Goal: Task Accomplishment & Management: Manage account settings

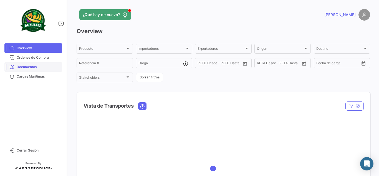
click at [32, 68] on span "Documentos" at bounding box center [38, 66] width 43 height 5
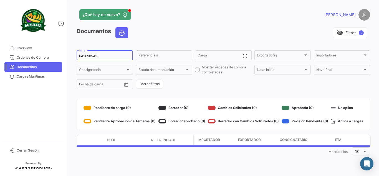
click at [106, 56] on input "6426985430" at bounding box center [104, 56] width 51 height 4
paste input "EBKG13845871"
type input "EBKG13845871"
click at [178, 27] on div "visibility_off Filtros ✓" at bounding box center [251, 32] width 237 height 11
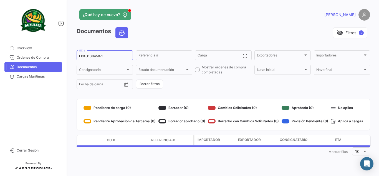
click at [190, 26] on app-header "¿Qué hay de nuevo? [PERSON_NAME]" at bounding box center [223, 18] width 293 height 18
click at [184, 24] on app-header "¿Qué hay de nuevo? [PERSON_NAME]" at bounding box center [223, 18] width 293 height 18
click at [199, 22] on app-header "¿Qué hay de nuevo? [PERSON_NAME]" at bounding box center [223, 18] width 293 height 18
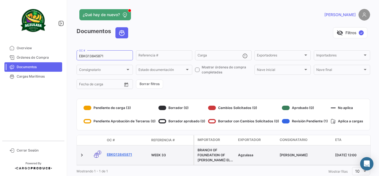
click at [118, 155] on link "EBKG13845871" at bounding box center [127, 154] width 40 height 5
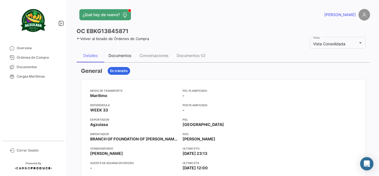
click at [130, 56] on div "Documentos" at bounding box center [119, 55] width 23 height 5
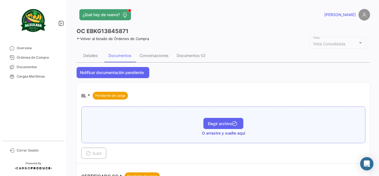
click at [239, 121] on button "Elegir archivo" at bounding box center [223, 123] width 40 height 11
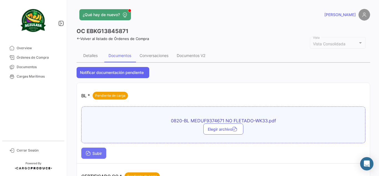
click at [98, 154] on span "Subir" at bounding box center [94, 153] width 16 height 5
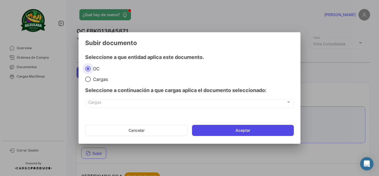
click at [230, 132] on button "Aceptar" at bounding box center [243, 130] width 102 height 11
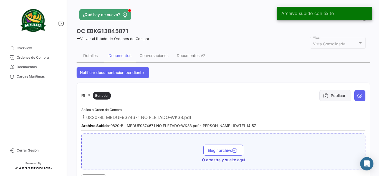
click at [324, 95] on icon at bounding box center [326, 96] width 6 height 6
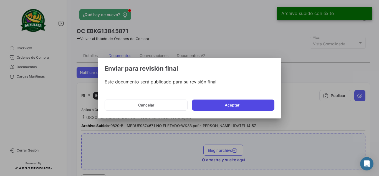
click at [198, 104] on button "Aceptar" at bounding box center [233, 104] width 82 height 11
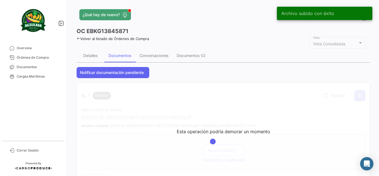
click at [185, 25] on app-header "¿Qué hay de nuevo? [PERSON_NAME]" at bounding box center [223, 18] width 293 height 18
click at [206, 29] on div "OC EBKG13845871" at bounding box center [223, 31] width 293 height 8
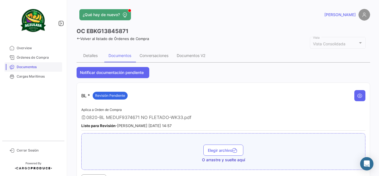
drag, startPoint x: 45, startPoint y: 65, endPoint x: 51, endPoint y: 67, distance: 5.8
click at [45, 65] on span "Documentos" at bounding box center [38, 66] width 43 height 5
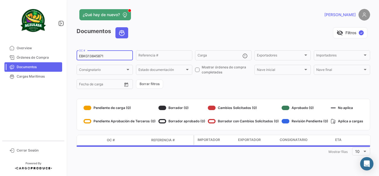
click at [120, 56] on input "EBKG13845871" at bounding box center [104, 56] width 51 height 4
paste input "905"
type input "EBKG13845905"
click at [180, 28] on div "visibility_off Filtros ✓" at bounding box center [251, 32] width 237 height 11
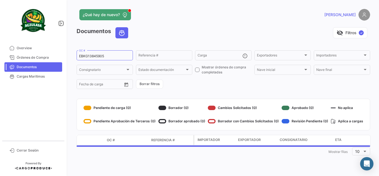
click at [204, 34] on div "visibility_off Filtros ✓" at bounding box center [251, 32] width 237 height 11
click at [159, 34] on div "visibility_off Filtros ✓" at bounding box center [251, 32] width 237 height 11
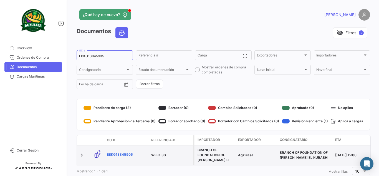
click at [130, 154] on link "EBKG13845905" at bounding box center [127, 154] width 40 height 5
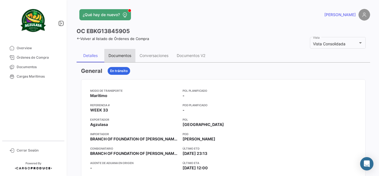
click at [130, 54] on div "Documentos" at bounding box center [119, 55] width 23 height 5
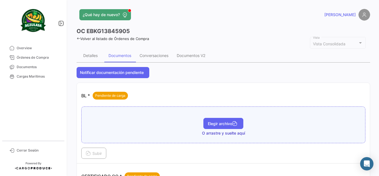
click at [225, 120] on button "Elegir archivo" at bounding box center [223, 123] width 40 height 11
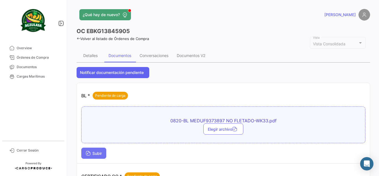
click at [94, 152] on span "Subir" at bounding box center [94, 153] width 16 height 5
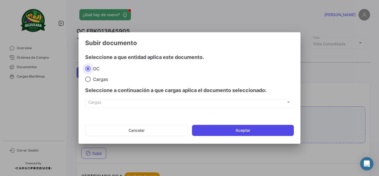
click at [227, 128] on button "Aceptar" at bounding box center [243, 130] width 102 height 11
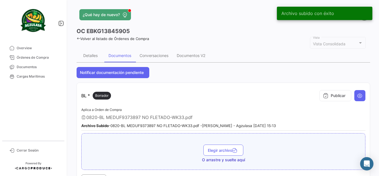
click at [349, 94] on div "Publicar" at bounding box center [341, 95] width 49 height 17
click at [334, 95] on button "Publicar" at bounding box center [335, 95] width 32 height 11
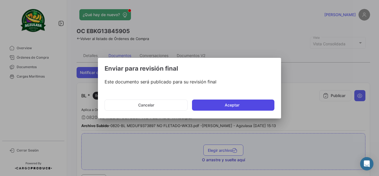
click at [225, 104] on button "Aceptar" at bounding box center [233, 104] width 82 height 11
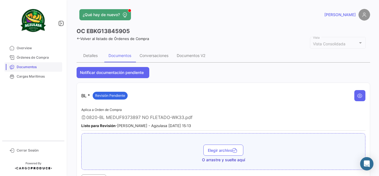
click at [32, 67] on span "Documentos" at bounding box center [38, 66] width 43 height 5
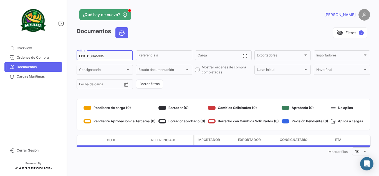
click at [106, 56] on input "EBKG13845905" at bounding box center [104, 56] width 51 height 4
paste input "EBKG13845930"
type input "EBKG13845930"
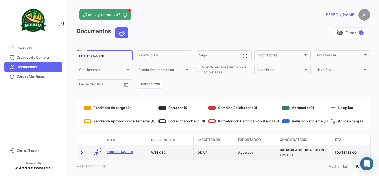
click at [123, 151] on link "EBKG13845930" at bounding box center [127, 151] width 40 height 5
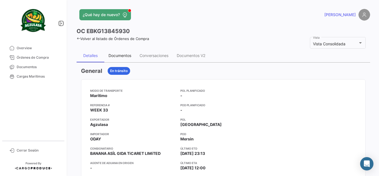
click at [125, 59] on div "Documentos" at bounding box center [119, 55] width 31 height 13
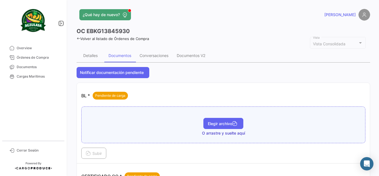
click at [210, 121] on span "Elegir archivo" at bounding box center [223, 123] width 31 height 5
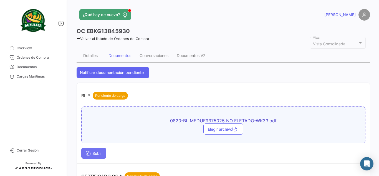
click at [99, 151] on span "Subir" at bounding box center [94, 153] width 16 height 5
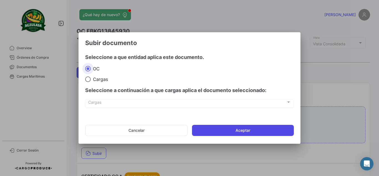
click at [206, 126] on button "Aceptar" at bounding box center [243, 130] width 102 height 11
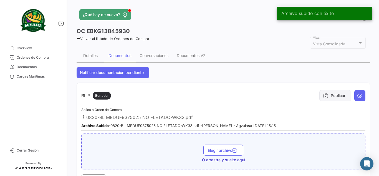
click at [319, 98] on button "Publicar" at bounding box center [335, 95] width 32 height 11
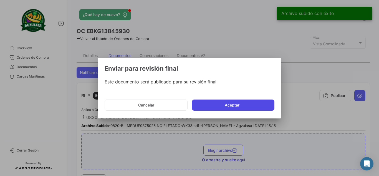
click at [209, 107] on button "Aceptar" at bounding box center [233, 104] width 82 height 11
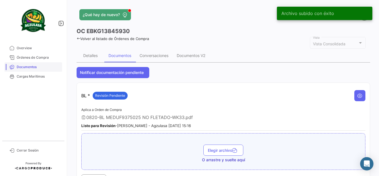
drag, startPoint x: 37, startPoint y: 68, endPoint x: 46, endPoint y: 68, distance: 9.2
click at [37, 68] on span "Documentos" at bounding box center [38, 66] width 43 height 5
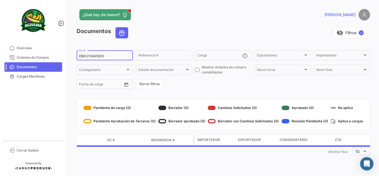
click at [106, 55] on input "EBKG13845930" at bounding box center [104, 56] width 51 height 4
paste input "EBKG13858800"
type input "EBKG13858800"
click at [255, 35] on div "visibility_off Filtros ✓" at bounding box center [251, 32] width 237 height 11
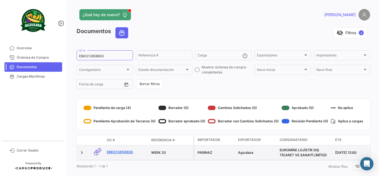
click at [125, 152] on link "EBKG13858800" at bounding box center [127, 151] width 40 height 5
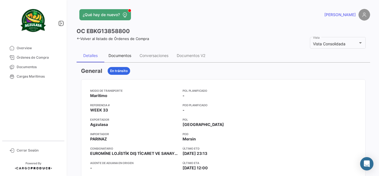
click at [123, 56] on div "Documentos" at bounding box center [119, 55] width 23 height 5
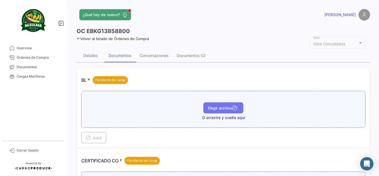
click at [225, 108] on span "Elegir archivo" at bounding box center [223, 107] width 31 height 5
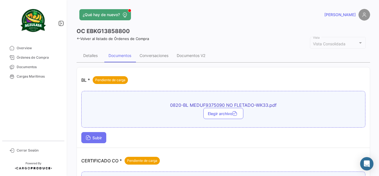
click at [86, 132] on button "Subir" at bounding box center [93, 137] width 25 height 11
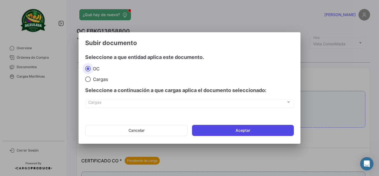
click at [234, 131] on button "Aceptar" at bounding box center [243, 130] width 102 height 11
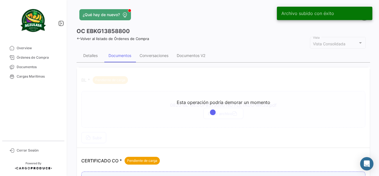
click at [187, 28] on div "OC EBKG13858800" at bounding box center [223, 31] width 293 height 8
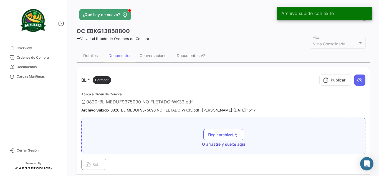
click at [234, 28] on div "OC EBKG13858800" at bounding box center [223, 31] width 293 height 8
click at [334, 81] on button "Publicar" at bounding box center [335, 79] width 32 height 11
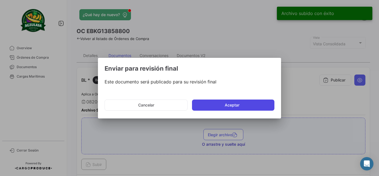
click at [230, 105] on button "Aceptar" at bounding box center [233, 104] width 82 height 11
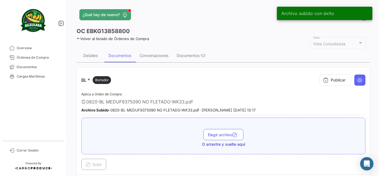
click at [193, 27] on app-header "¿Qué hay de nuevo? [PERSON_NAME]" at bounding box center [223, 18] width 293 height 18
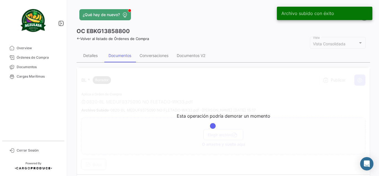
click at [207, 39] on div "Volver al listado de Órdenes de Compra" at bounding box center [223, 38] width 293 height 6
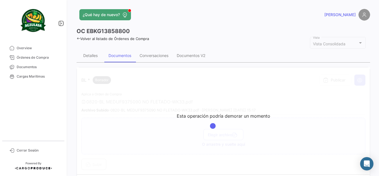
click at [214, 33] on div "OC EBKG13858800" at bounding box center [223, 31] width 293 height 8
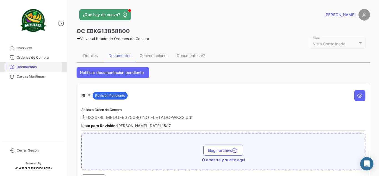
click at [53, 68] on span "Documentos" at bounding box center [38, 66] width 43 height 5
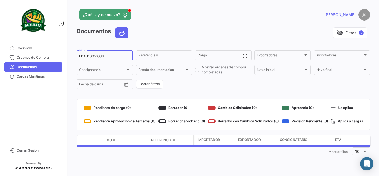
click at [111, 55] on input "EBKG13858800" at bounding box center [104, 56] width 51 height 4
paste input "GYEA868136"
type input "GYEA86813600"
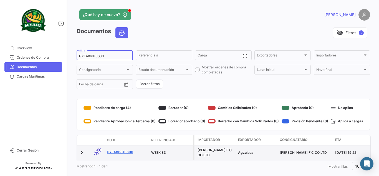
click at [125, 153] on link "GYEA86813600" at bounding box center [127, 151] width 40 height 5
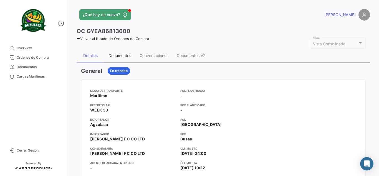
click at [126, 54] on div "Documentos" at bounding box center [119, 55] width 23 height 5
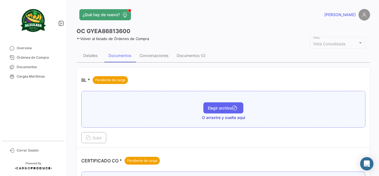
click at [216, 104] on button "Elegir archivo" at bounding box center [223, 107] width 40 height 11
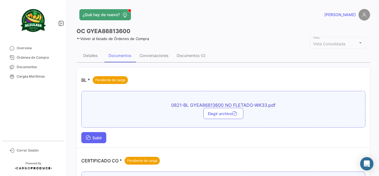
click at [102, 136] on span "Subir" at bounding box center [94, 137] width 16 height 5
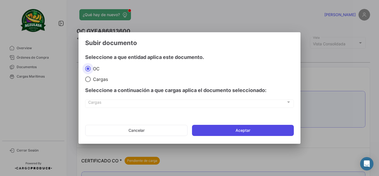
click at [223, 126] on button "Aceptar" at bounding box center [243, 130] width 102 height 11
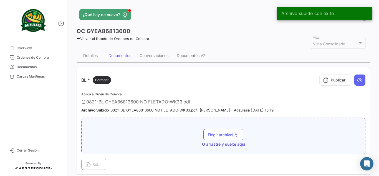
click at [177, 30] on div "OC GYEA86813600" at bounding box center [223, 31] width 293 height 8
click at [326, 79] on button "Publicar" at bounding box center [335, 79] width 32 height 11
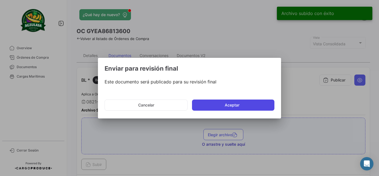
click at [225, 101] on button "Aceptar" at bounding box center [233, 104] width 82 height 11
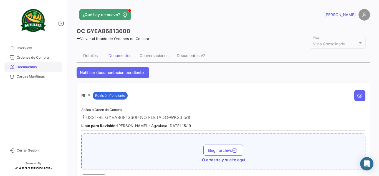
click at [34, 69] on span "Documentos" at bounding box center [38, 66] width 43 height 5
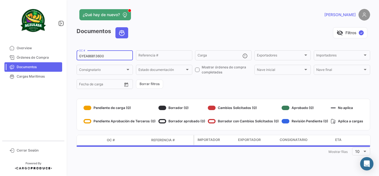
click at [119, 56] on input "GYEA86813600" at bounding box center [104, 56] width 51 height 4
paste input "F169533"
type input "GYEF16953300"
click at [179, 32] on div "visibility_off Filtros ✓" at bounding box center [251, 32] width 237 height 11
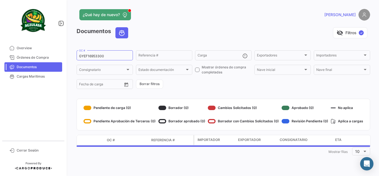
click at [200, 34] on div "visibility_off Filtros ✓" at bounding box center [251, 32] width 237 height 11
click at [183, 33] on div "visibility_off Filtros ✓" at bounding box center [251, 32] width 237 height 11
click at [188, 29] on div "visibility_off Filtros ✓" at bounding box center [251, 32] width 237 height 11
click at [194, 31] on div "visibility_off Filtros ✓" at bounding box center [251, 32] width 237 height 11
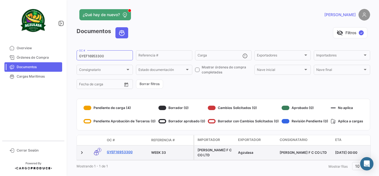
click at [126, 151] on link "GYEF16953300" at bounding box center [127, 151] width 40 height 5
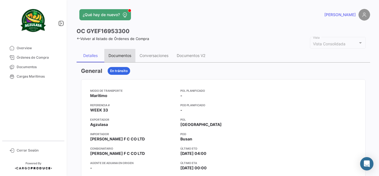
drag, startPoint x: 130, startPoint y: 51, endPoint x: 143, endPoint y: 55, distance: 13.9
click at [130, 51] on div "Documentos" at bounding box center [119, 55] width 31 height 13
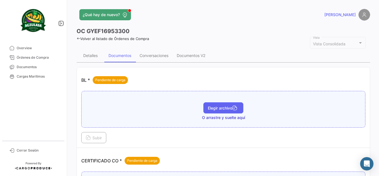
click at [220, 107] on span "Elegir archivo" at bounding box center [223, 107] width 31 height 5
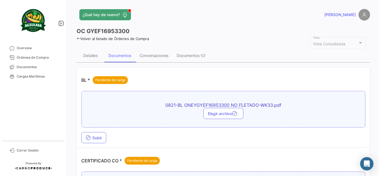
click at [108, 136] on div "Subir" at bounding box center [223, 137] width 284 height 11
click at [105, 137] on button "Subir" at bounding box center [93, 137] width 25 height 11
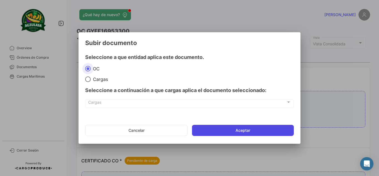
click at [216, 128] on button "Aceptar" at bounding box center [243, 130] width 102 height 11
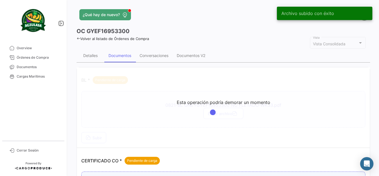
click at [194, 29] on div "OC GYEF16953300" at bounding box center [223, 31] width 293 height 8
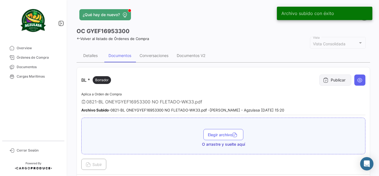
click at [334, 78] on button "Publicar" at bounding box center [335, 79] width 32 height 11
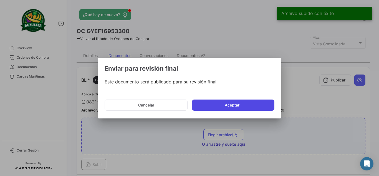
click at [213, 104] on button "Aceptar" at bounding box center [233, 104] width 82 height 11
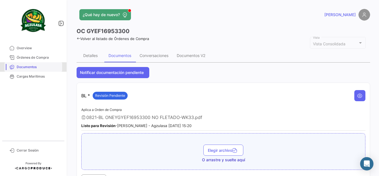
click at [50, 66] on span "Documentos" at bounding box center [38, 66] width 43 height 5
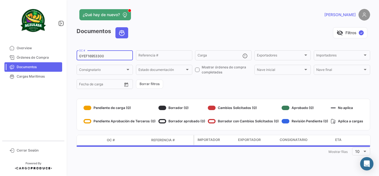
click at [121, 54] on div "GYEF16953300 OC #" at bounding box center [104, 54] width 51 height 11
click at [119, 55] on input "GYEF16953300" at bounding box center [104, 56] width 51 height 4
click at [118, 55] on input "GYEF16953300" at bounding box center [104, 56] width 51 height 4
paste input "55"
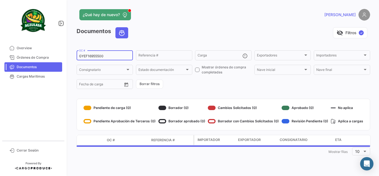
type input "GYEF16955500"
click at [224, 17] on div "¿Qué hay de nuevo?" at bounding box center [157, 14] width 161 height 11
click at [210, 20] on div "¿Qué hay de nuevo?" at bounding box center [157, 14] width 161 height 11
click at [202, 44] on app-list-header "Documentos visibility_off Filtros ✓ GYEF16955500 OC # Referencia # Carga Export…" at bounding box center [223, 58] width 293 height 62
click at [218, 26] on app-header "¿Qué hay de nuevo? [PERSON_NAME]" at bounding box center [223, 18] width 293 height 18
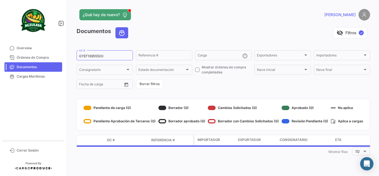
click at [210, 25] on app-header "¿Qué hay de nuevo? [PERSON_NAME]" at bounding box center [223, 18] width 293 height 18
click at [211, 23] on app-header "¿Qué hay de nuevo? [PERSON_NAME]" at bounding box center [223, 18] width 293 height 18
click at [184, 37] on div "visibility_off Filtros ✓" at bounding box center [251, 32] width 237 height 11
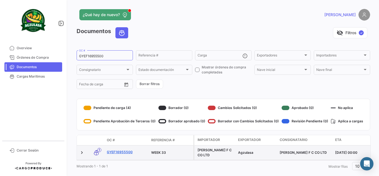
drag, startPoint x: 127, startPoint y: 148, endPoint x: 125, endPoint y: 151, distance: 3.9
click at [127, 148] on datatable-body-cell "GYEF16955500" at bounding box center [127, 152] width 44 height 14
click at [125, 151] on link "GYEF16955500" at bounding box center [127, 151] width 40 height 5
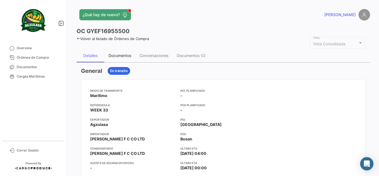
click at [119, 57] on div "Documentos" at bounding box center [119, 55] width 23 height 5
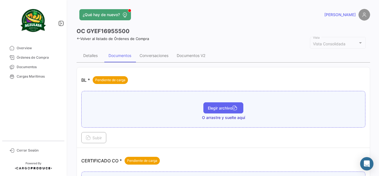
click at [233, 108] on icon "button" at bounding box center [234, 108] width 5 height 5
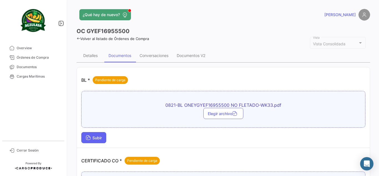
click at [101, 137] on span "Subir" at bounding box center [94, 137] width 16 height 5
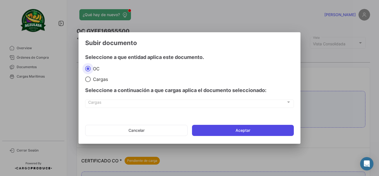
click at [213, 130] on button "Aceptar" at bounding box center [243, 130] width 102 height 11
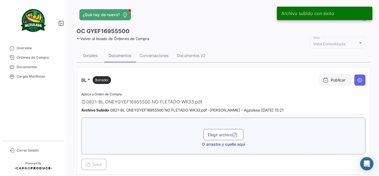
click at [332, 78] on button "Publicar" at bounding box center [335, 79] width 32 height 11
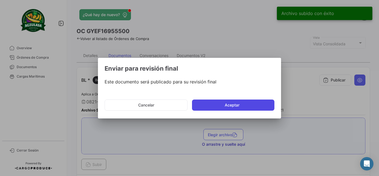
click at [241, 104] on button "Aceptar" at bounding box center [233, 104] width 82 height 11
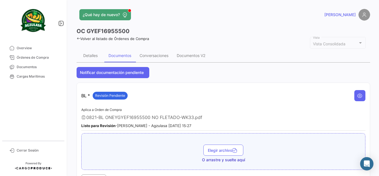
click at [232, 29] on div "OC GYEF16955500" at bounding box center [223, 31] width 293 height 8
click at [219, 21] on app-header "¿Qué hay de nuevo? [PERSON_NAME]" at bounding box center [223, 18] width 293 height 18
